Goal: Check status

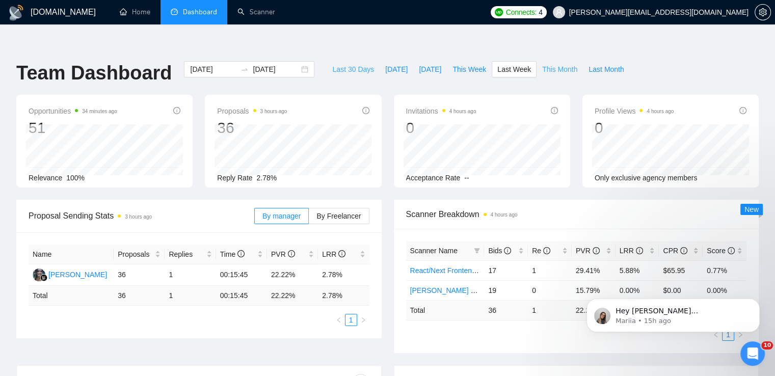
drag, startPoint x: 333, startPoint y: 44, endPoint x: 549, endPoint y: 45, distance: 216.1
click at [333, 64] on span "Last 30 Days" at bounding box center [353, 69] width 42 height 11
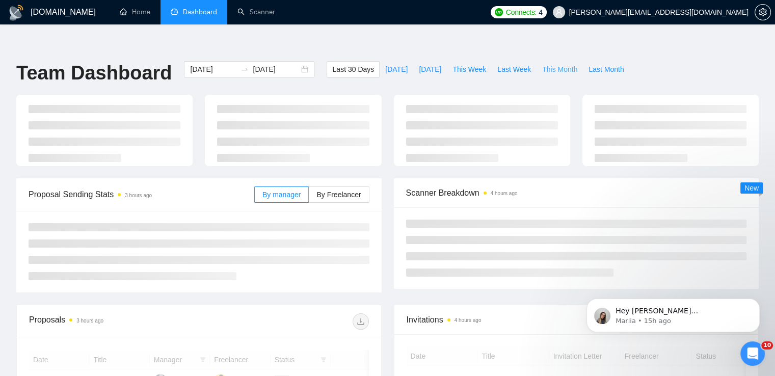
type input "[DATE]"
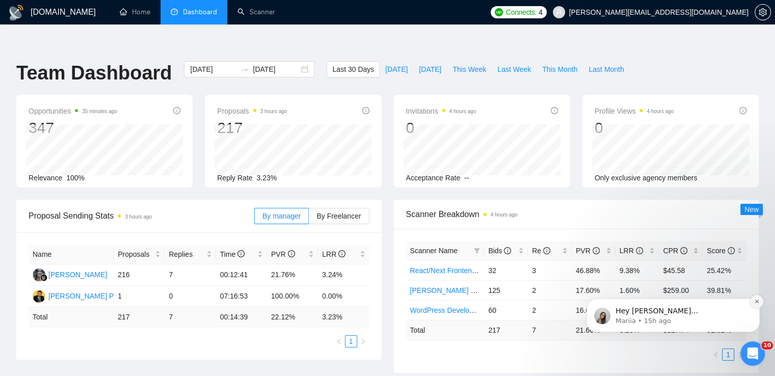
click at [760, 301] on button "Dismiss notification" at bounding box center [756, 301] width 13 height 13
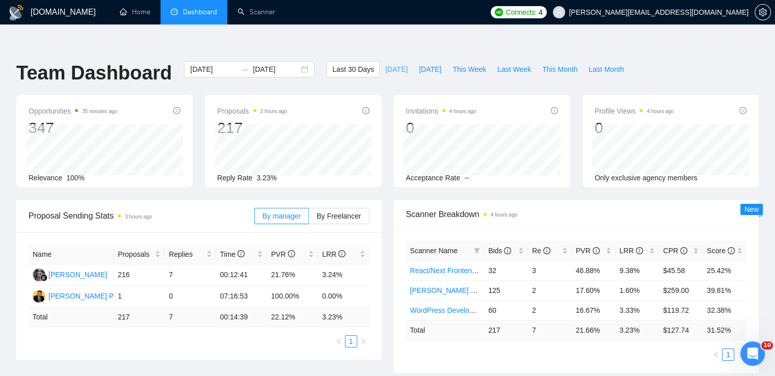
click at [387, 64] on span "[DATE]" at bounding box center [396, 69] width 22 height 11
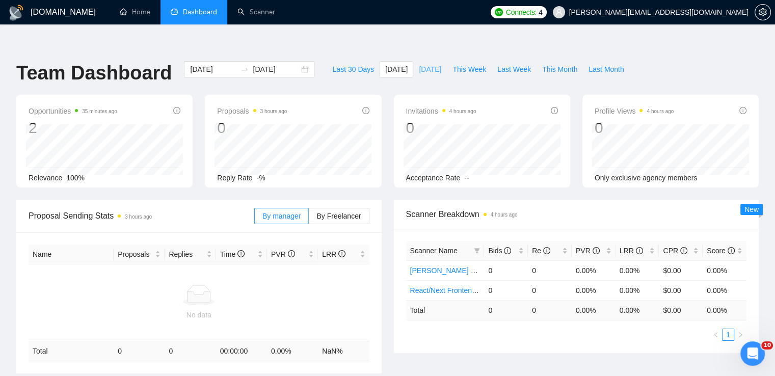
click at [426, 64] on span "[DATE]" at bounding box center [430, 69] width 22 height 11
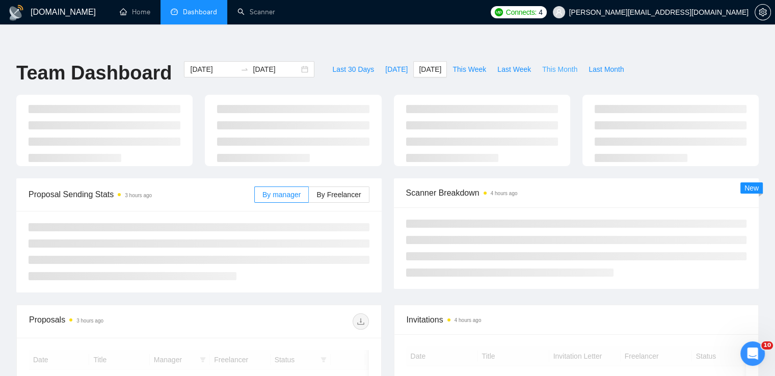
type input "[DATE]"
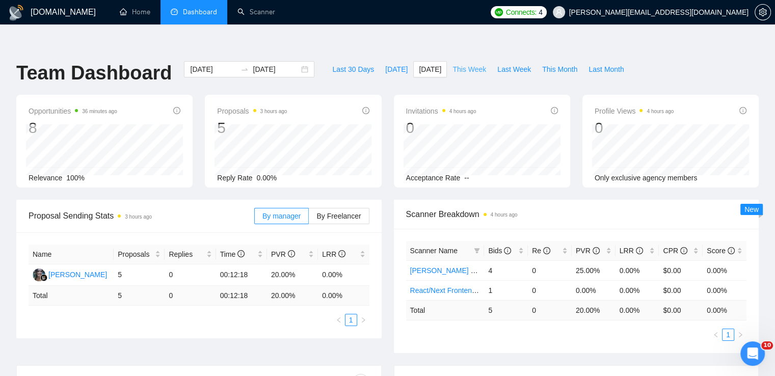
click at [463, 64] on span "This Week" at bounding box center [470, 69] width 34 height 11
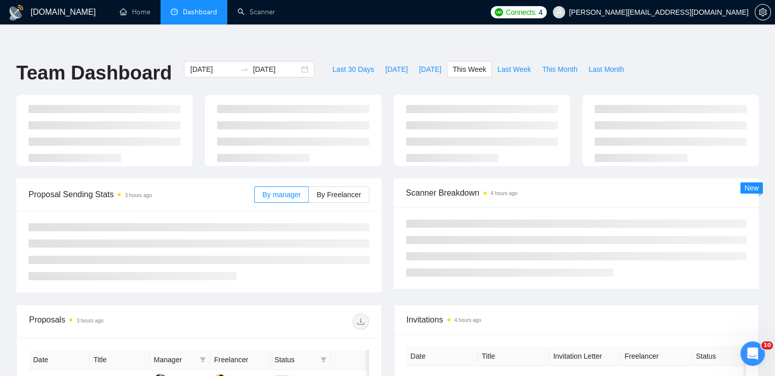
type input "[DATE]"
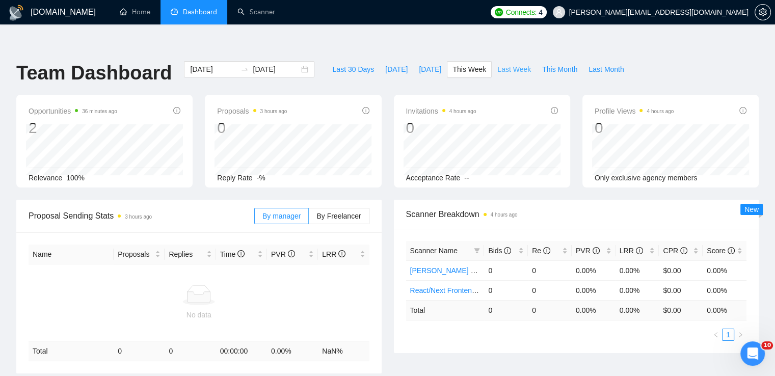
click at [507, 64] on span "Last Week" at bounding box center [514, 69] width 34 height 11
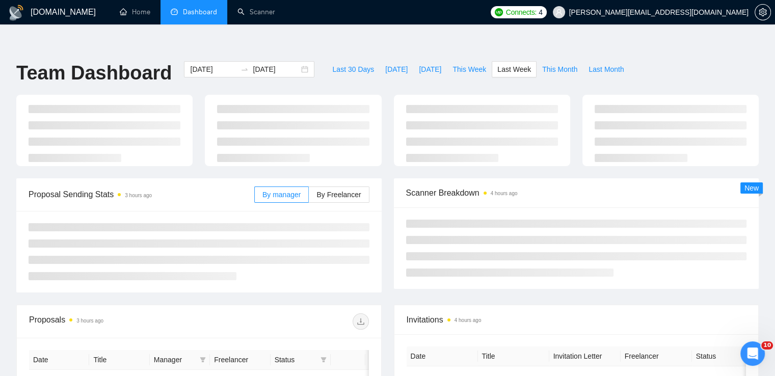
type input "[DATE]"
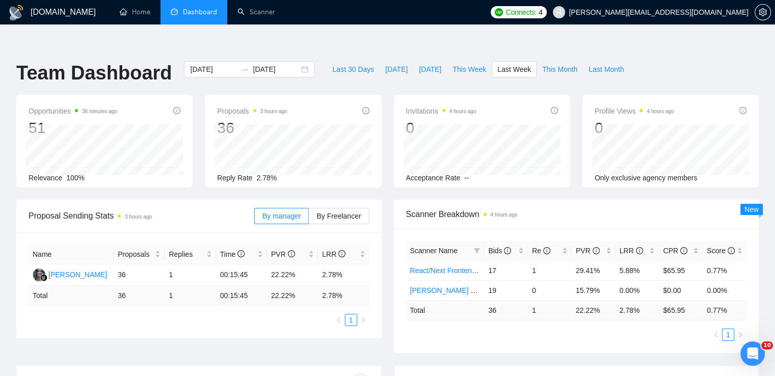
click at [659, 61] on div "Team Dashboard [DATE] [DATE] Last 30 Days [DATE] [DATE] This Week Last Week Thi…" at bounding box center [387, 78] width 755 height 34
